Goal: Task Accomplishment & Management: Use online tool/utility

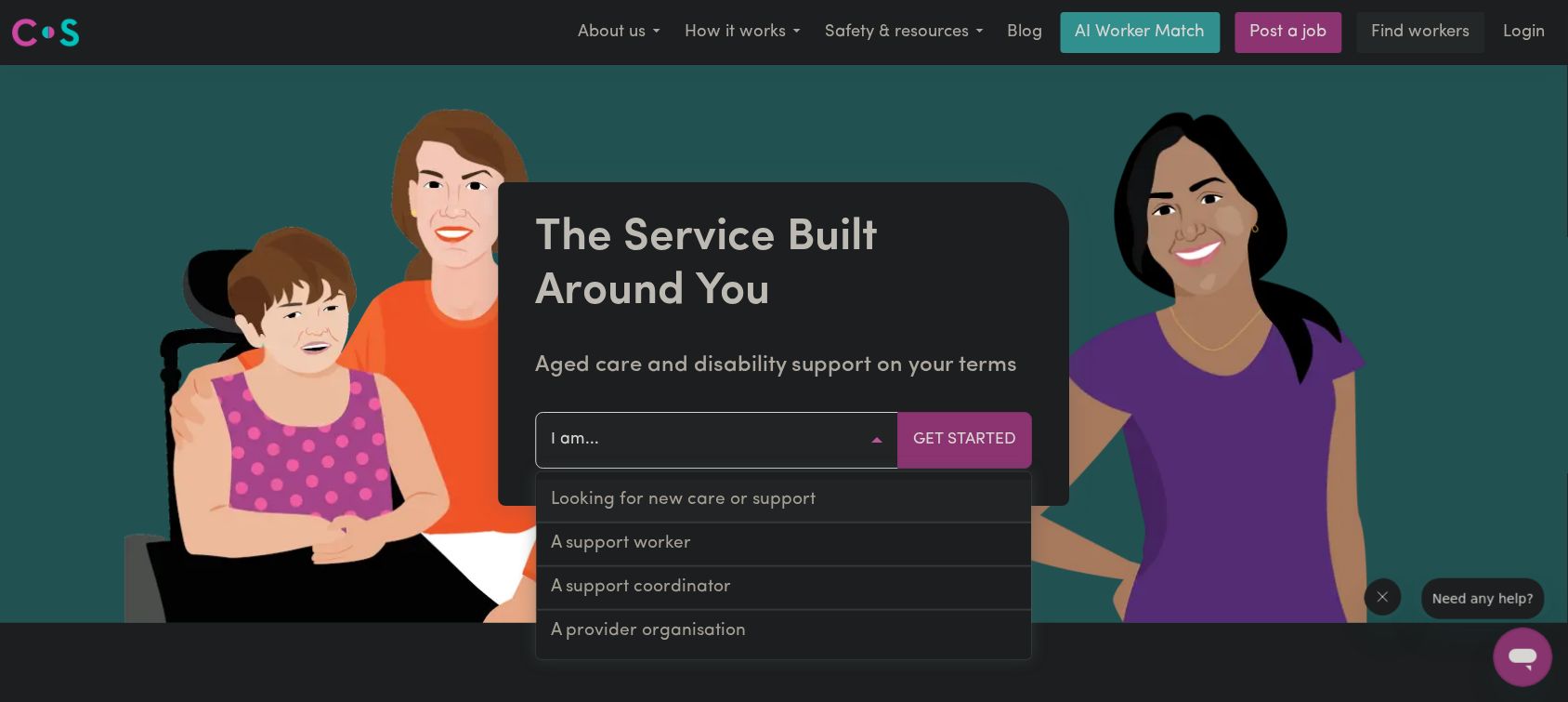
click at [706, 505] on link "Looking for new care or support" at bounding box center [785, 501] width 495 height 44
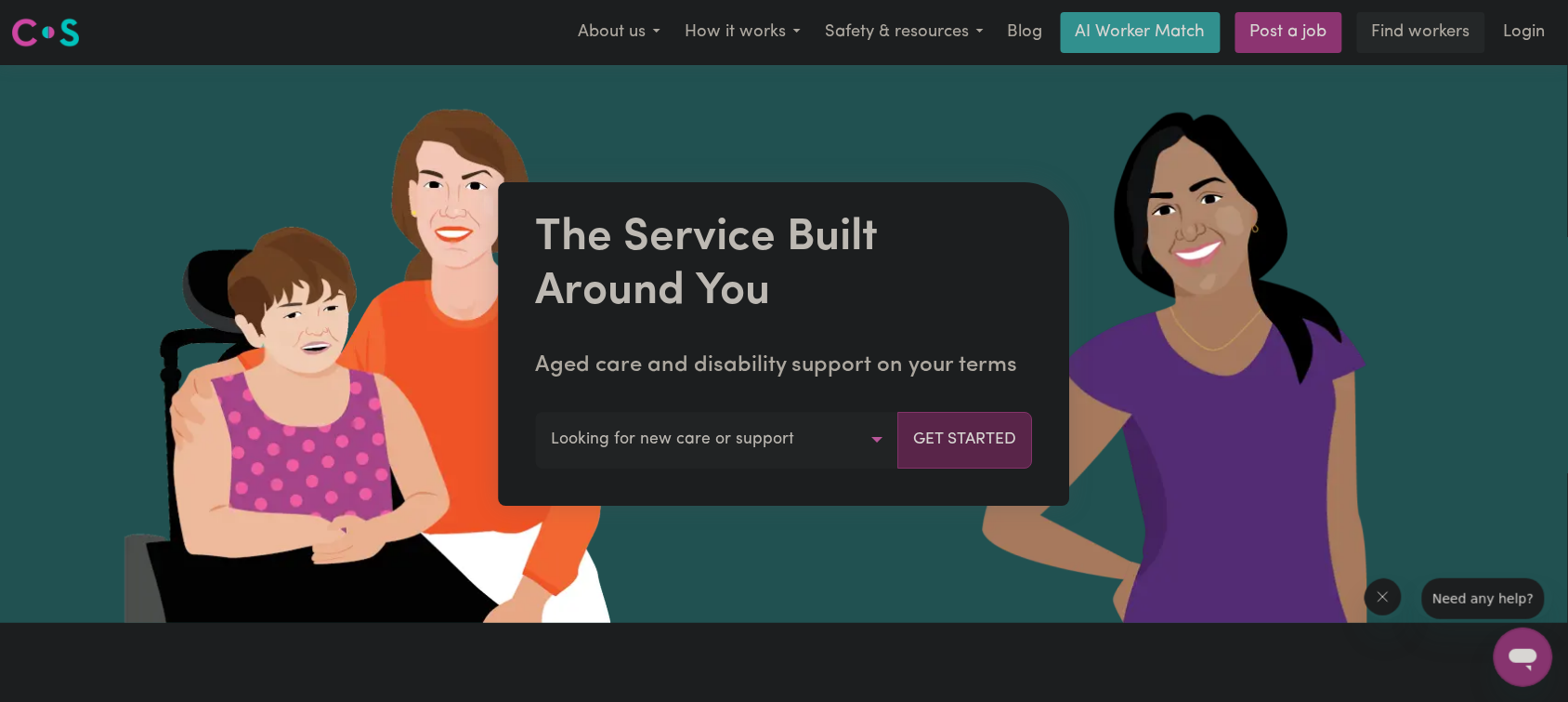
click at [972, 447] on button "Get Started" at bounding box center [966, 440] width 135 height 55
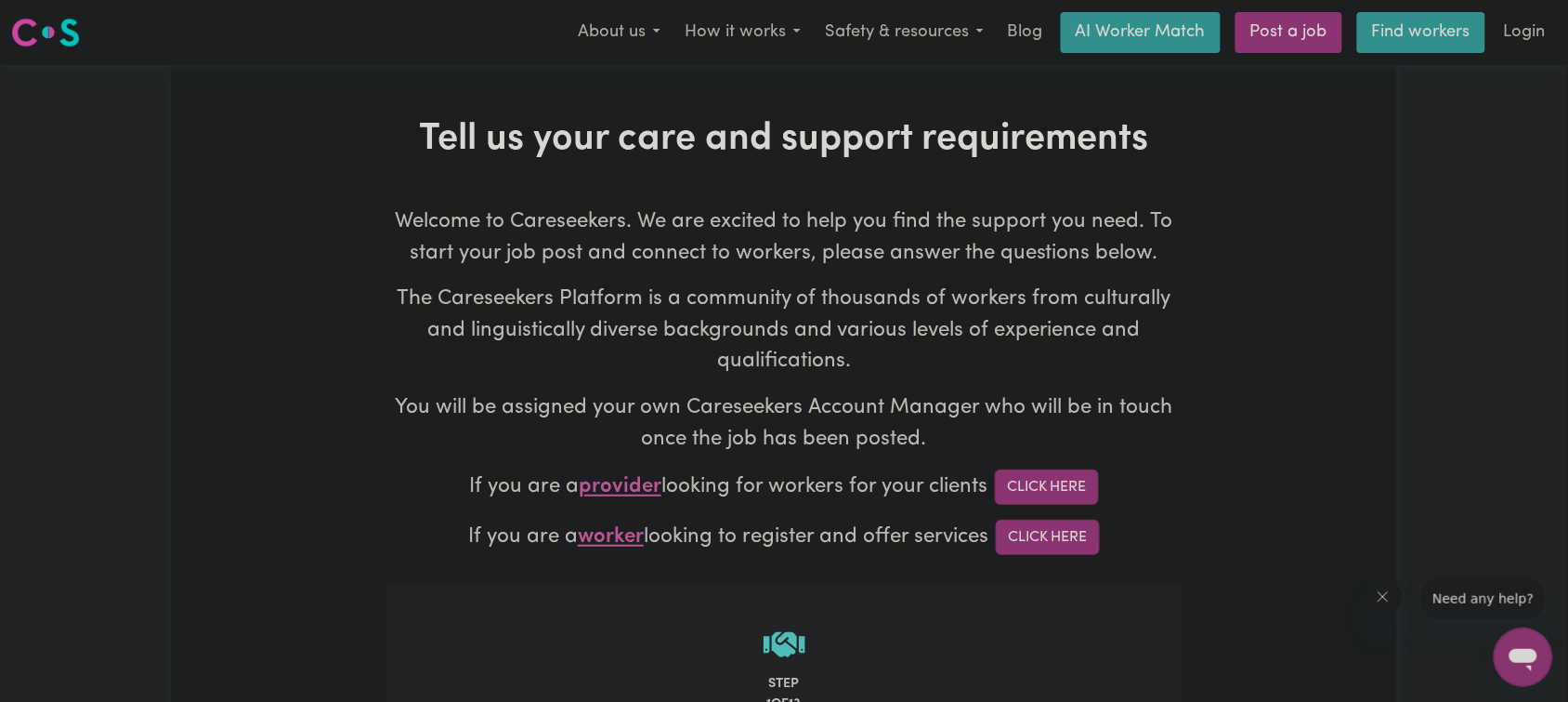
click at [1410, 51] on link "Find workers" at bounding box center [1421, 32] width 129 height 41
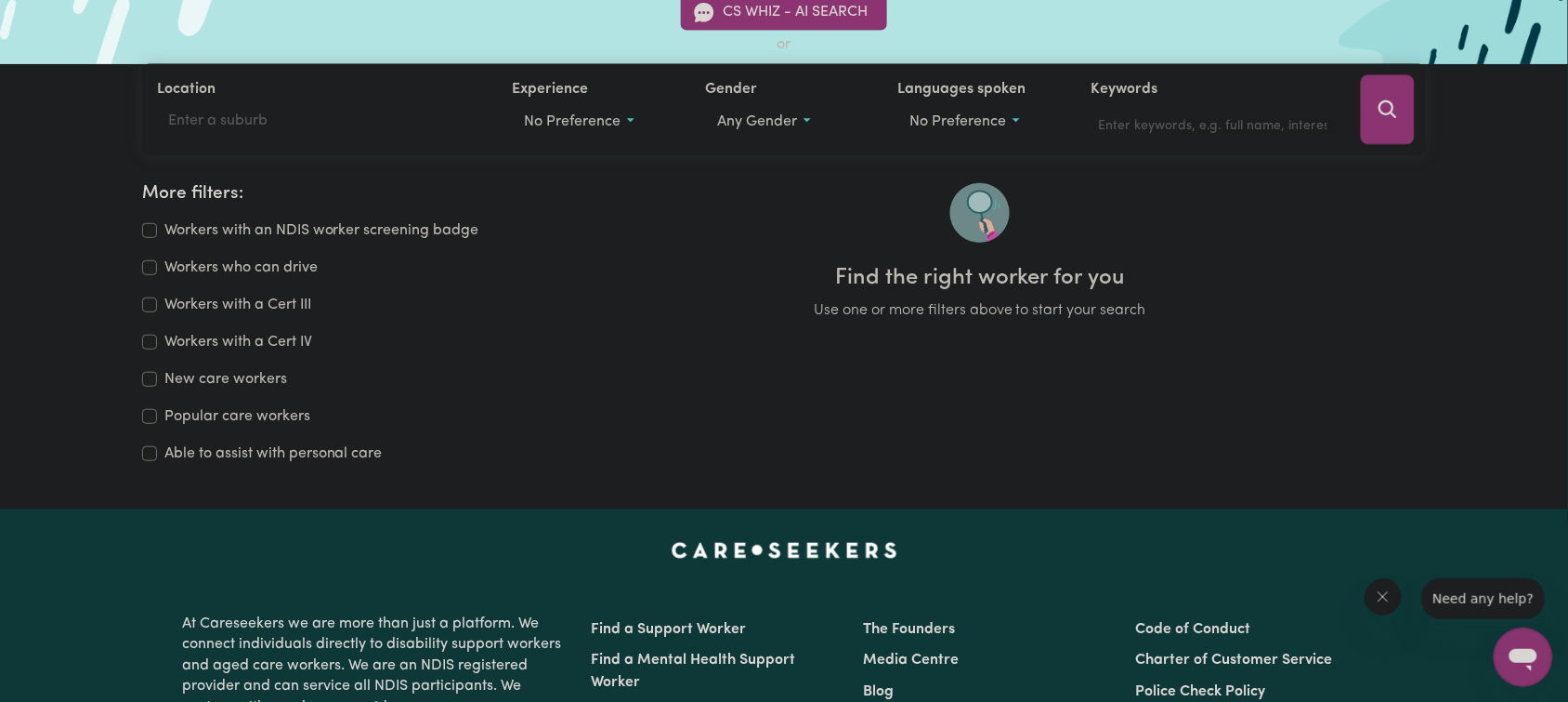
scroll to position [140, 0]
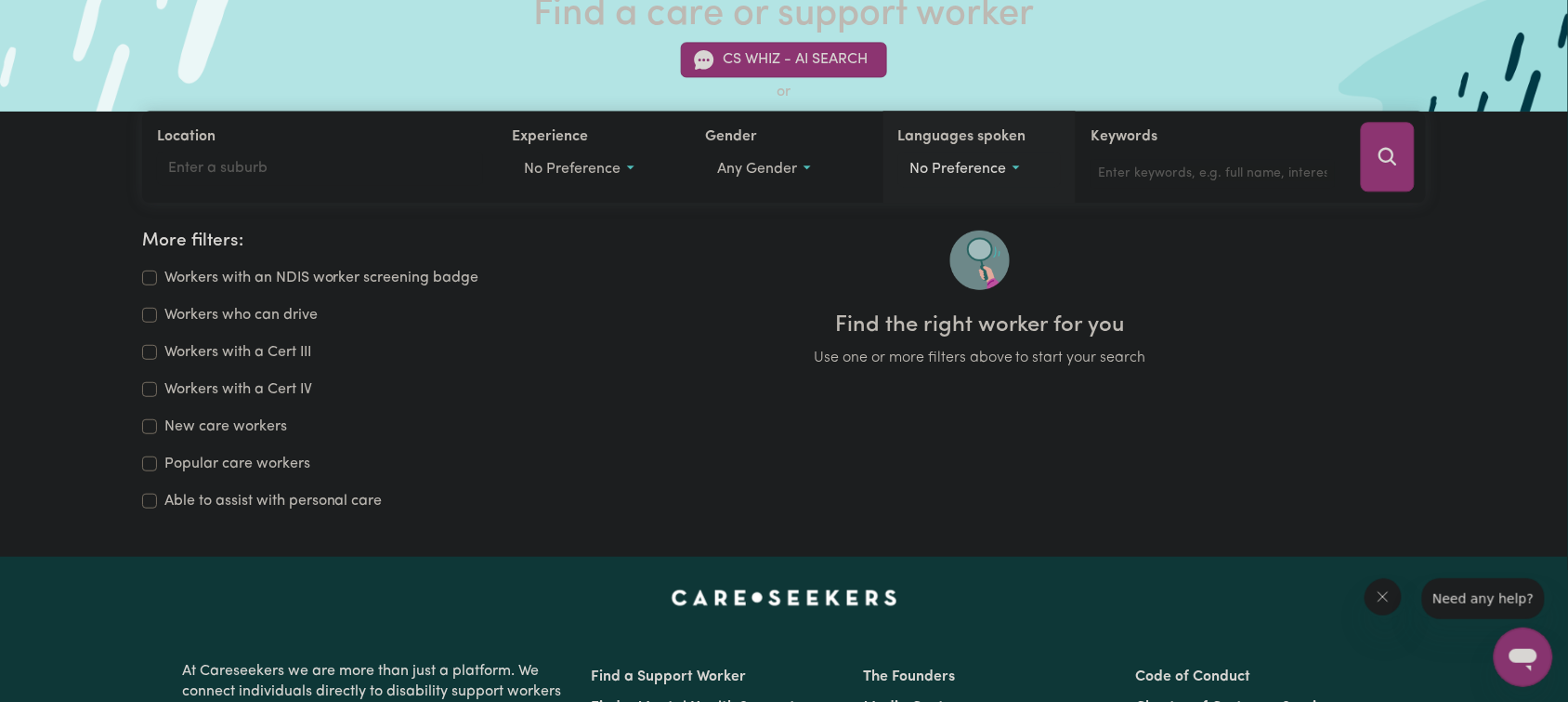
click at [977, 176] on span "No preference" at bounding box center [959, 169] width 97 height 15
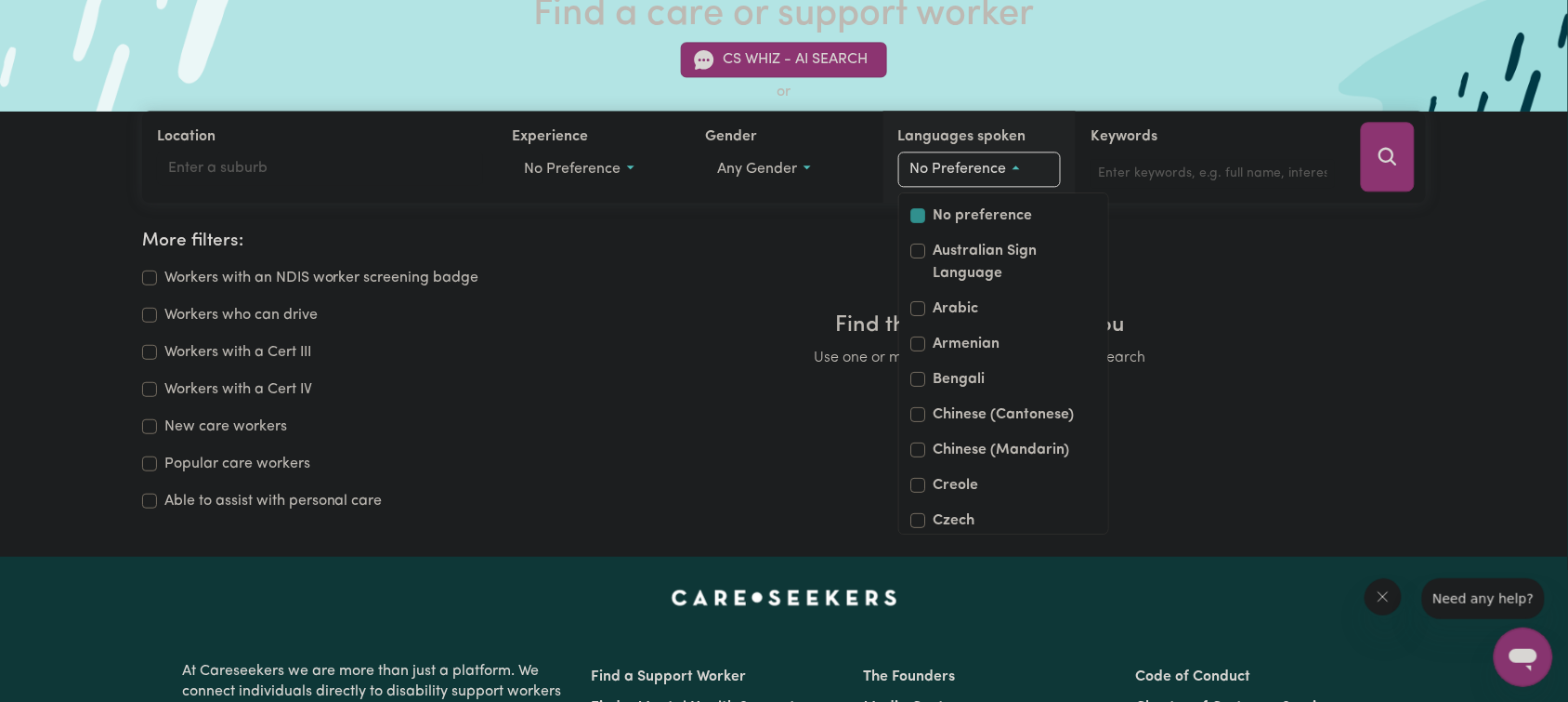
click at [977, 176] on span "No preference" at bounding box center [959, 169] width 97 height 15
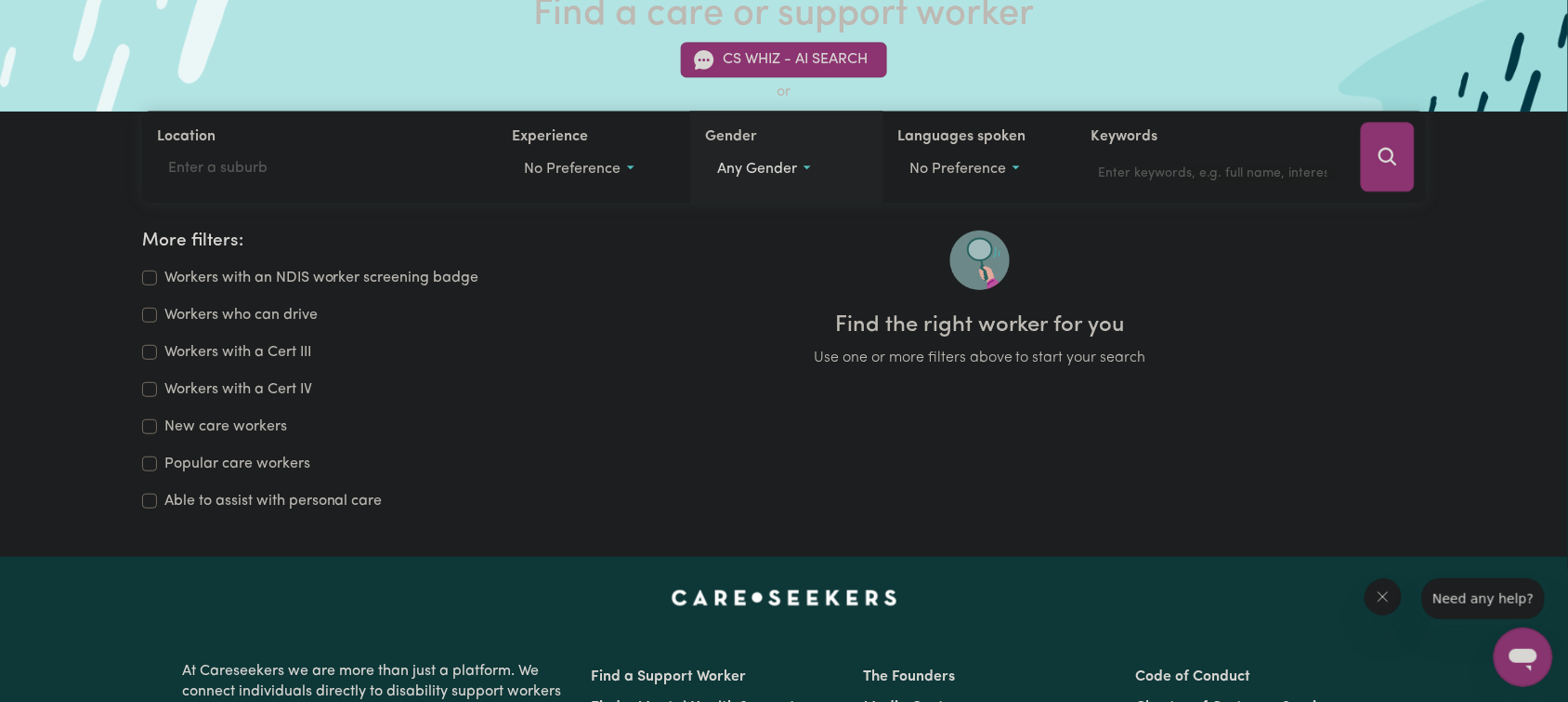
click at [748, 182] on button "Any gender" at bounding box center [786, 170] width 162 height 36
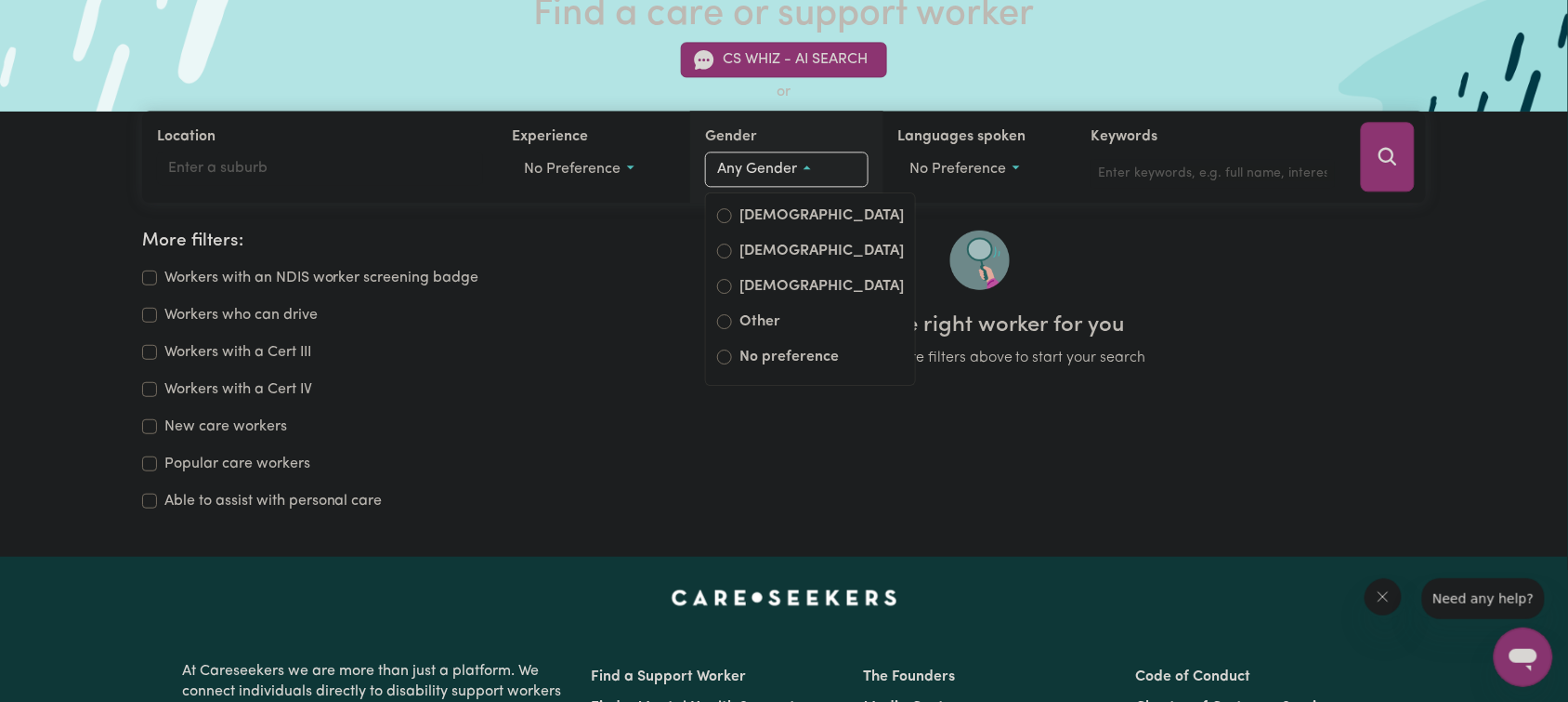
click at [748, 182] on button "Any gender" at bounding box center [786, 170] width 162 height 36
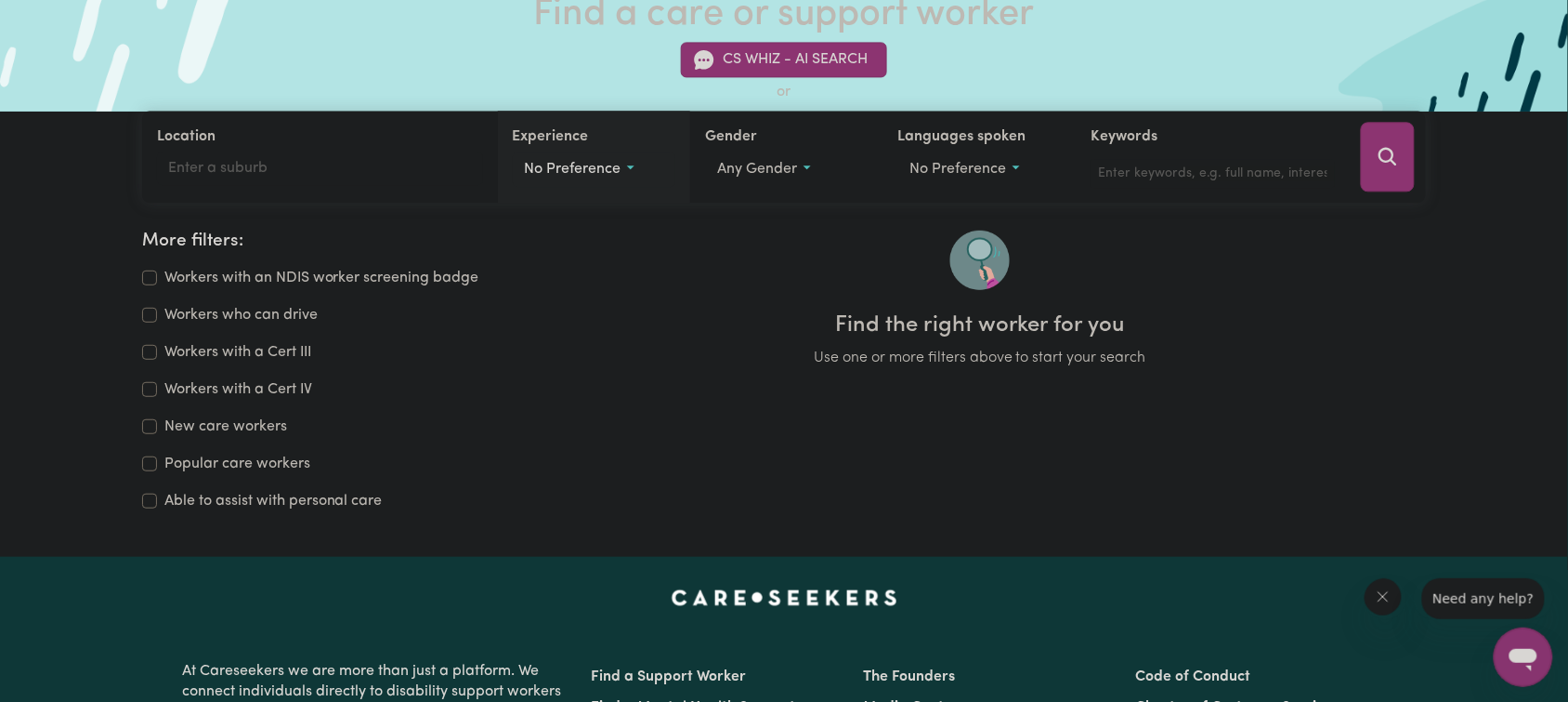
click at [572, 186] on button "No preference" at bounding box center [594, 170] width 162 height 36
click at [537, 284] on div "Disability support" at bounding box center [594, 299] width 139 height 49
click at [530, 294] on input "Disability support" at bounding box center [532, 286] width 15 height 15
checkbox input "true"
checkbox input "false"
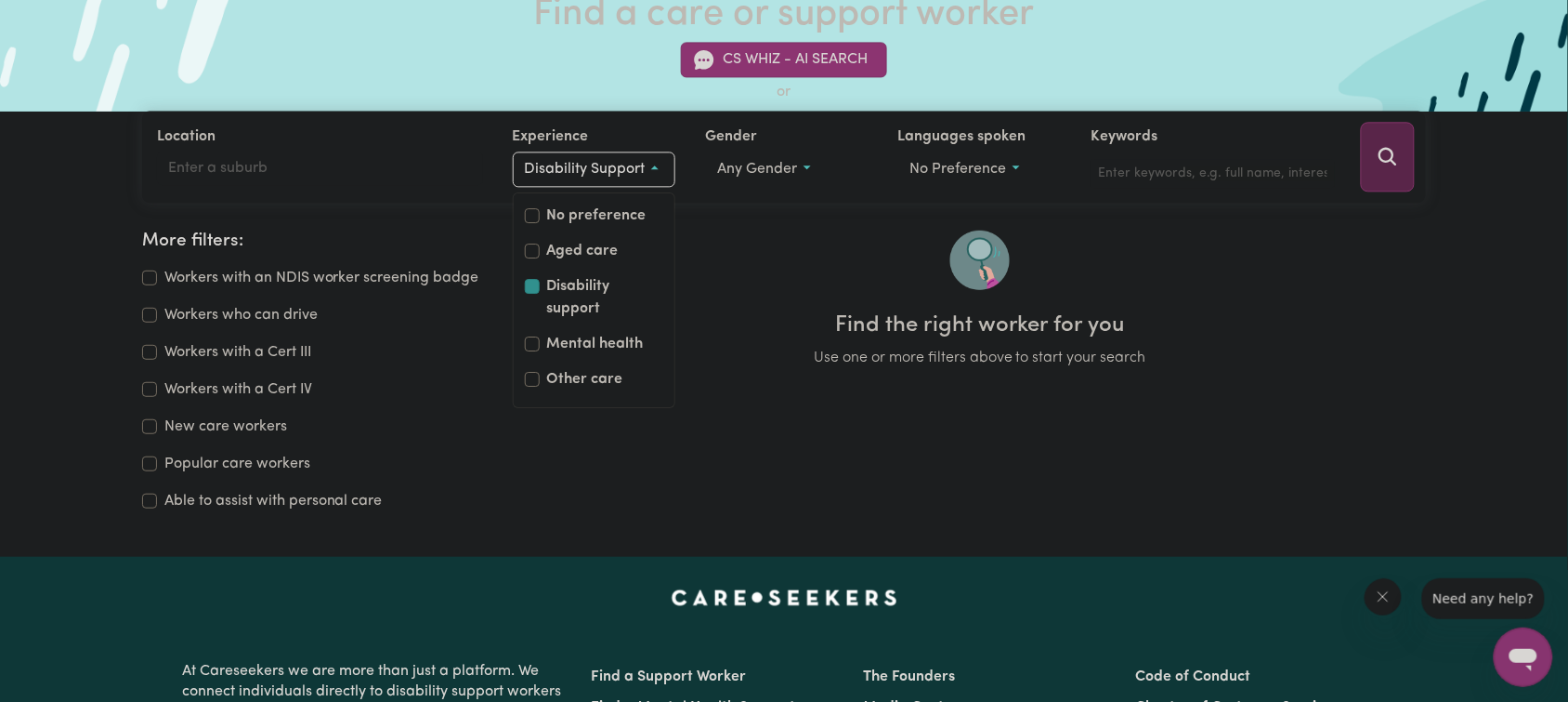
click at [1397, 168] on icon "Search" at bounding box center [1388, 156] width 23 height 23
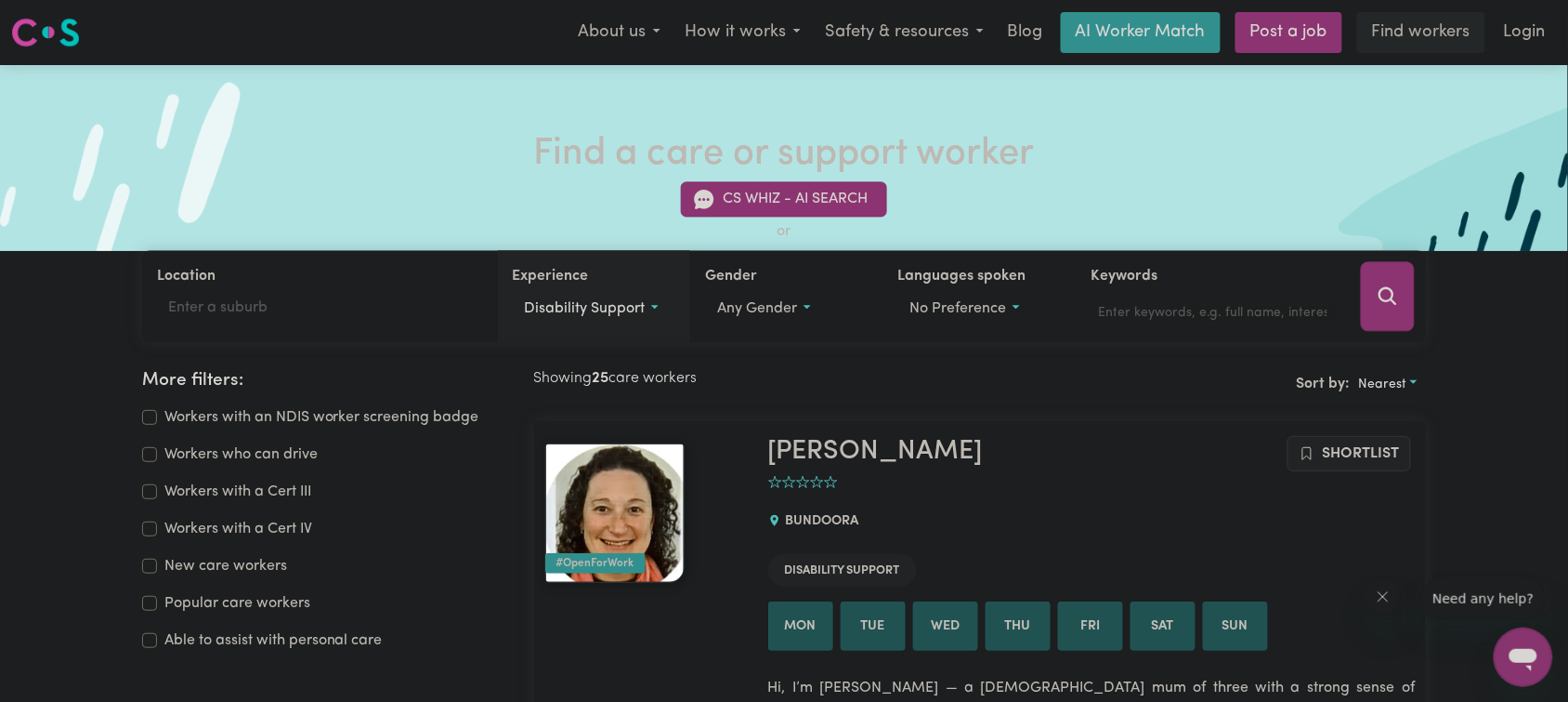
click at [634, 317] on span "Disability support" at bounding box center [585, 309] width 121 height 15
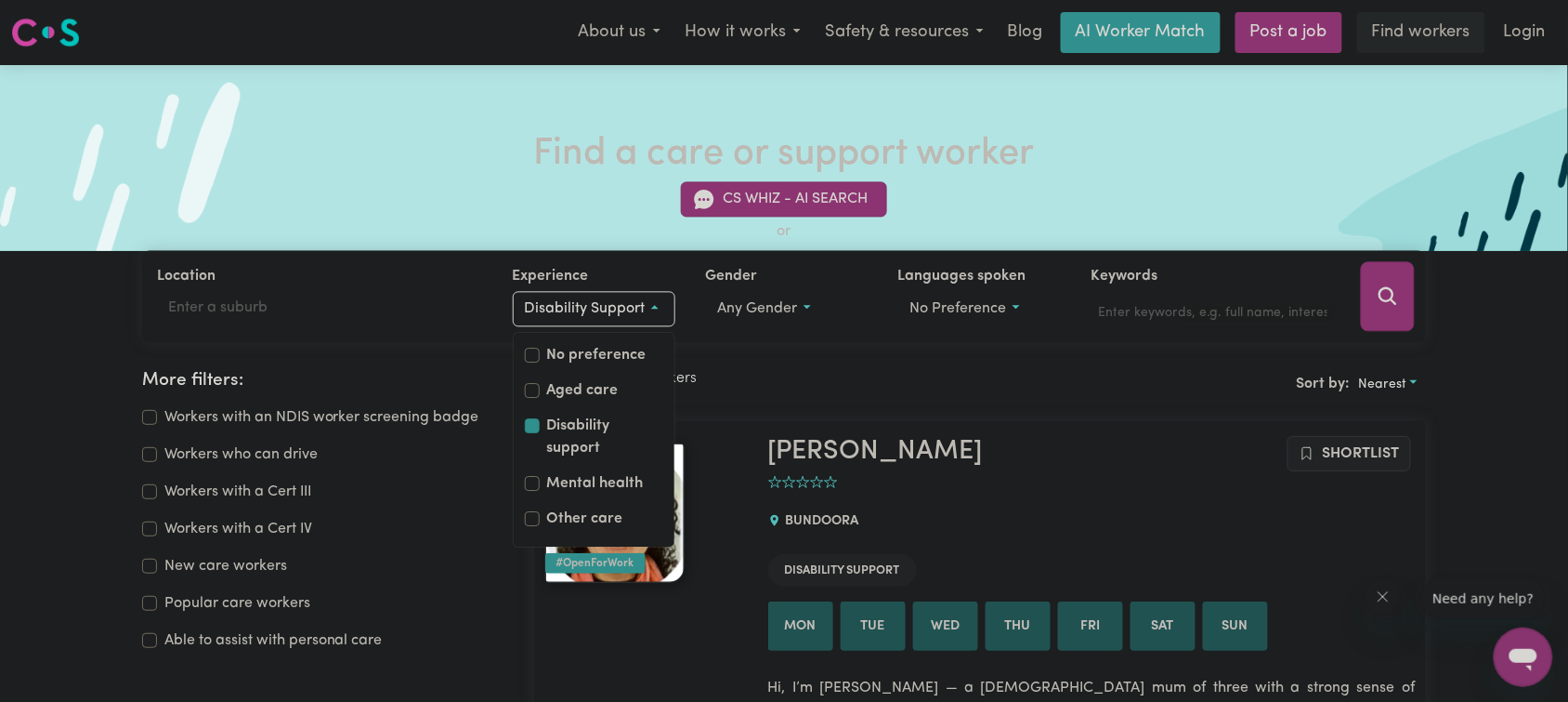
click at [1475, 335] on div "CS Whiz - AI Search or Location Experience Disability support No preference Age…" at bounding box center [784, 251] width 1568 height 183
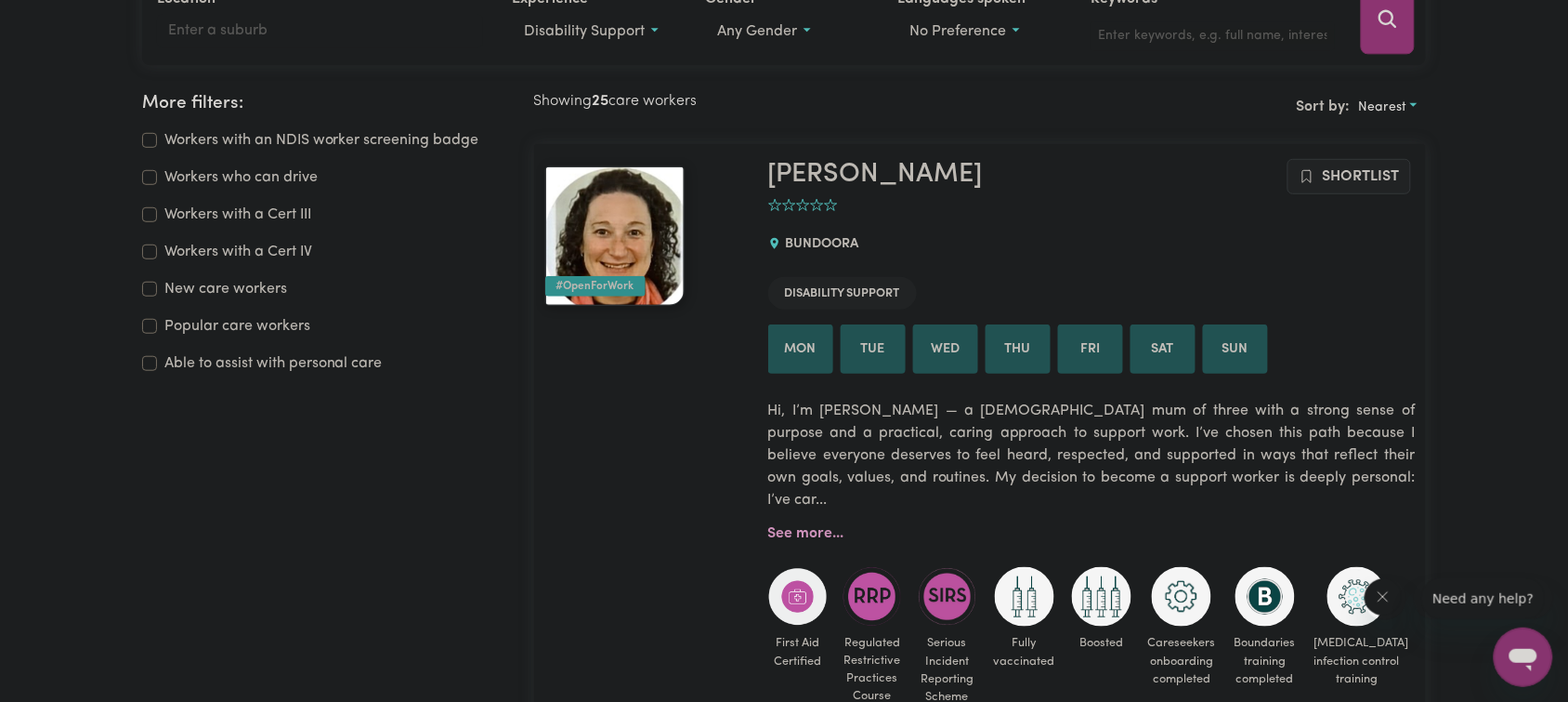
scroll to position [279, 0]
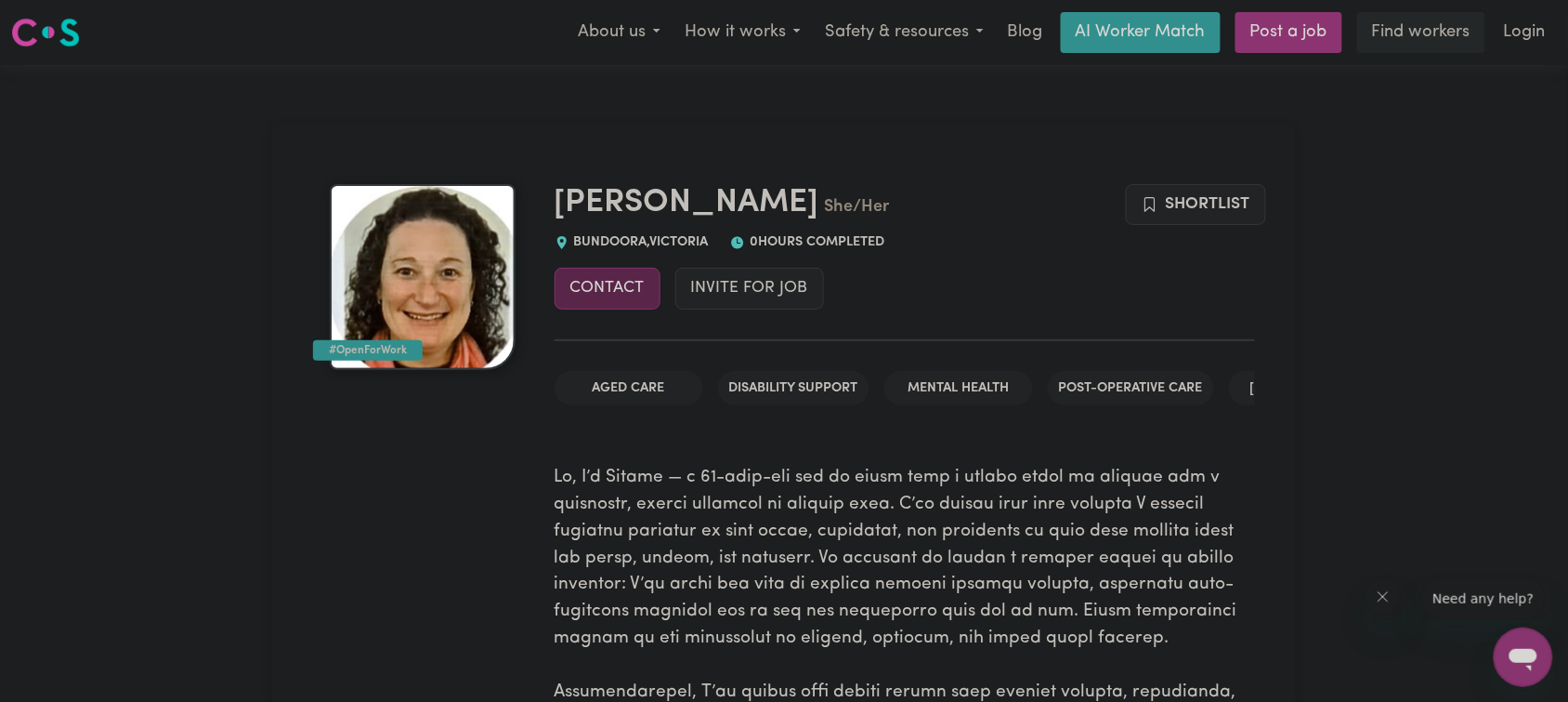
click at [605, 286] on button "Contact" at bounding box center [607, 287] width 106 height 41
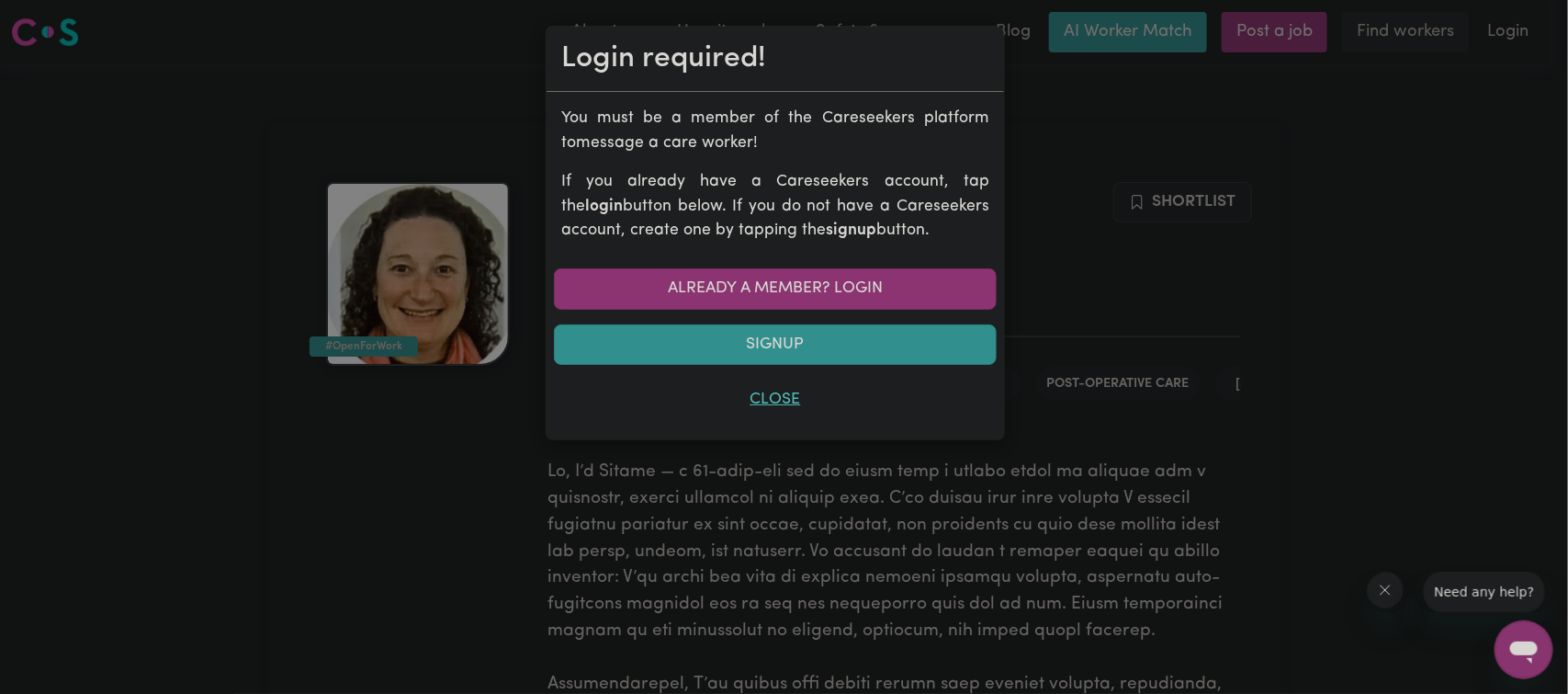
click at [781, 414] on button "Close" at bounding box center [775, 399] width 442 height 40
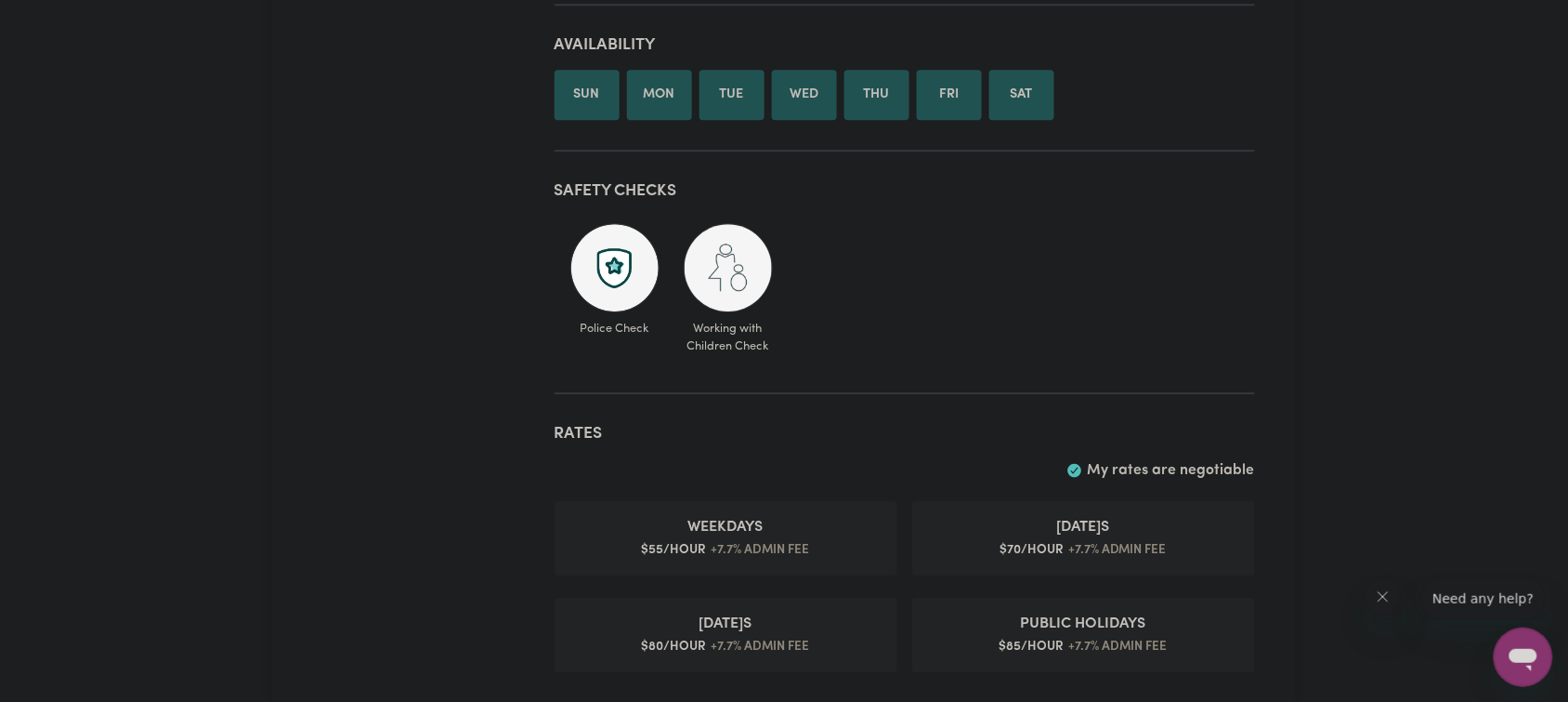
scroll to position [1952, 0]
